Goal: Information Seeking & Learning: Learn about a topic

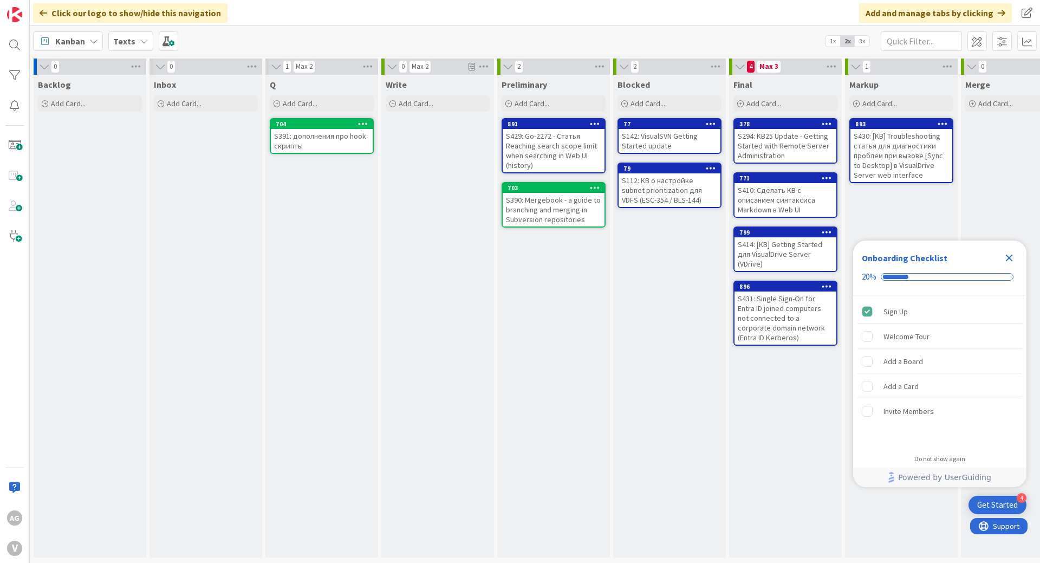
click at [773, 203] on div "S410: Сделать KB с описанием синтаксиса Markdown в Web UI" at bounding box center [786, 200] width 102 height 34
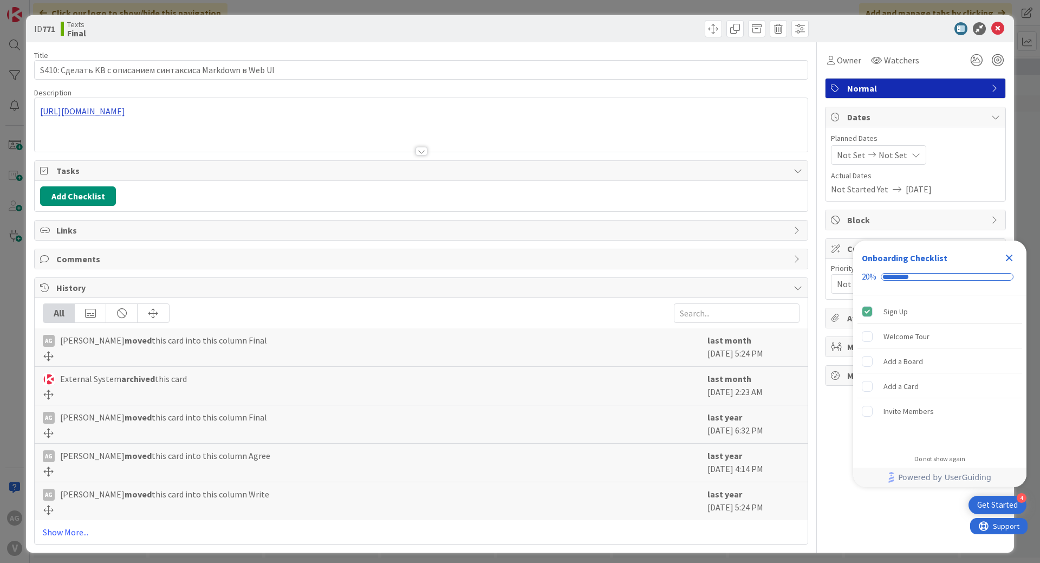
click at [206, 110] on div "[URL][DOMAIN_NAME]" at bounding box center [421, 125] width 773 height 54
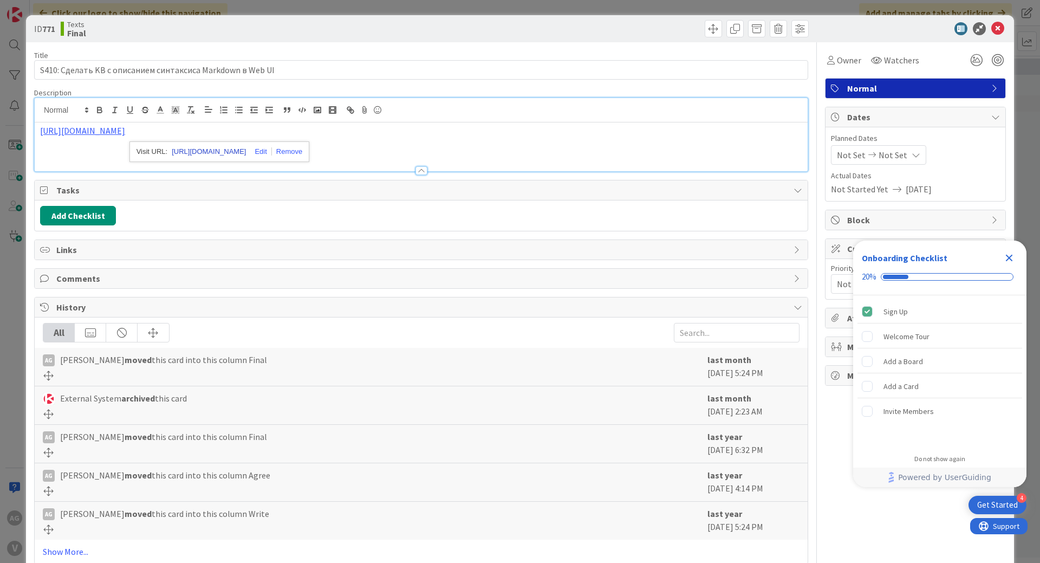
click at [201, 148] on link "[URL][DOMAIN_NAME]" at bounding box center [209, 152] width 74 height 14
